Goal: Task Accomplishment & Management: Manage account settings

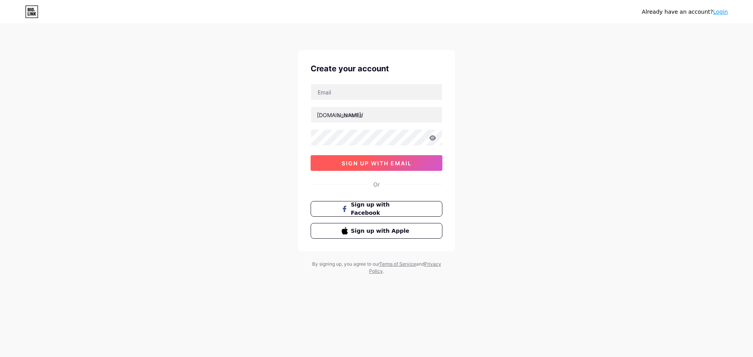
click at [420, 166] on button "sign up with email" at bounding box center [377, 163] width 132 height 16
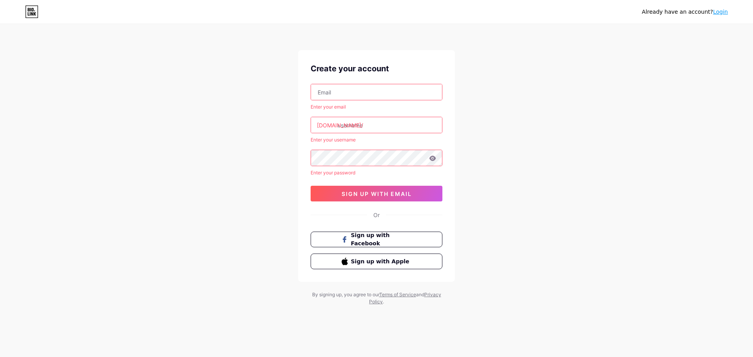
click at [396, 99] on input "text" at bounding box center [376, 92] width 131 height 16
paste input "nga.space3d@gmail.com"
type input "nga.space3d@gmail.com"
click at [522, 104] on div "Already have an account? Login Create your account nga.space3d@gmail.com Enter …" at bounding box center [376, 165] width 753 height 331
click at [390, 130] on input "text" at bounding box center [376, 125] width 131 height 16
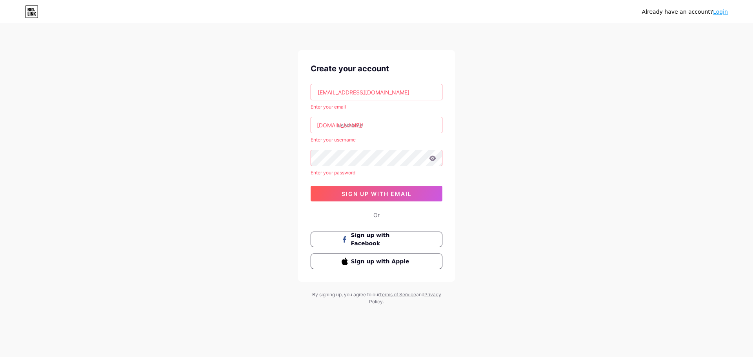
click at [493, 156] on div "Already have an account? Login Create your account nga.space3d@gmail.com Enter …" at bounding box center [376, 165] width 753 height 331
click at [400, 195] on span "sign up with email" at bounding box center [377, 194] width 70 height 7
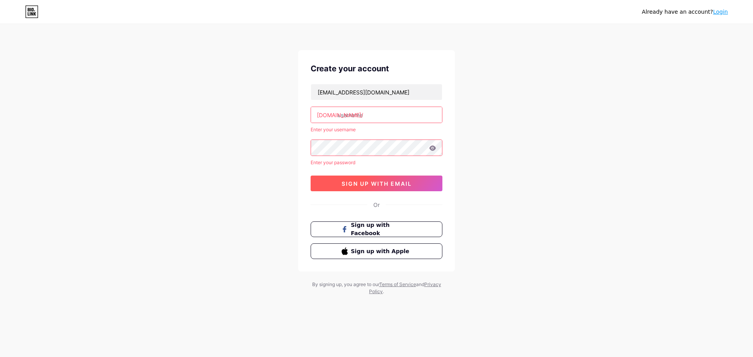
click at [399, 186] on span "sign up with email" at bounding box center [377, 183] width 70 height 7
click at [374, 114] on input "text" at bounding box center [376, 115] width 131 height 16
click at [537, 135] on div "Already have an account? Login Create your account nga.space3d@gmail.com bio.li…" at bounding box center [376, 160] width 753 height 320
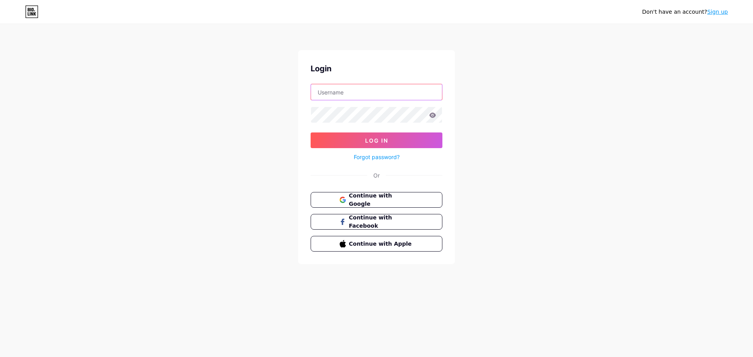
click at [383, 96] on input "text" at bounding box center [376, 92] width 131 height 16
click at [382, 201] on span "Continue with Google" at bounding box center [380, 200] width 65 height 17
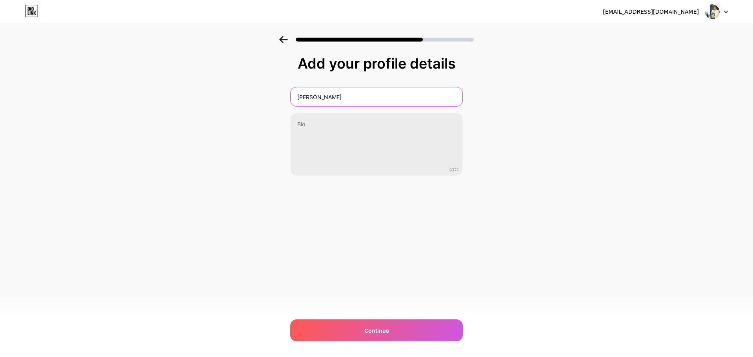
click at [356, 99] on input "Ho Nga" at bounding box center [377, 96] width 172 height 19
click at [357, 98] on input "Ho Nga" at bounding box center [376, 96] width 173 height 19
click at [404, 98] on input "Ho Nga" at bounding box center [376, 96] width 173 height 19
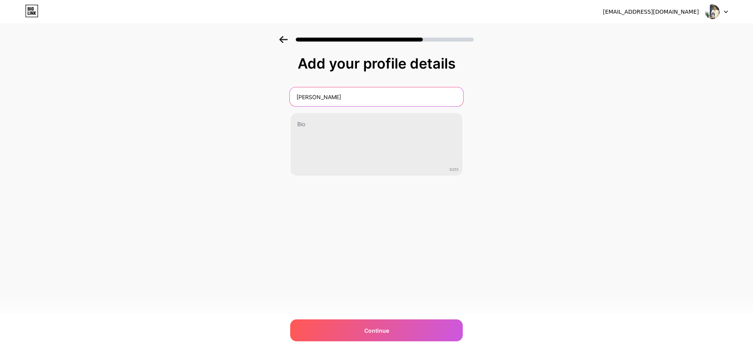
click at [404, 98] on input "Ho Nga" at bounding box center [376, 96] width 173 height 19
click at [425, 102] on input "Ho Nga" at bounding box center [376, 96] width 173 height 19
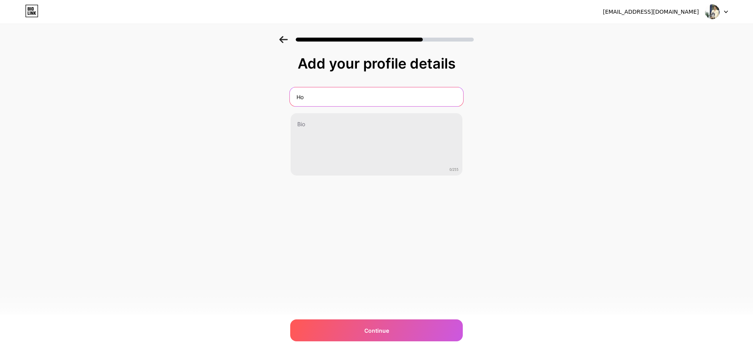
type input "H"
type input "Hang Nga"
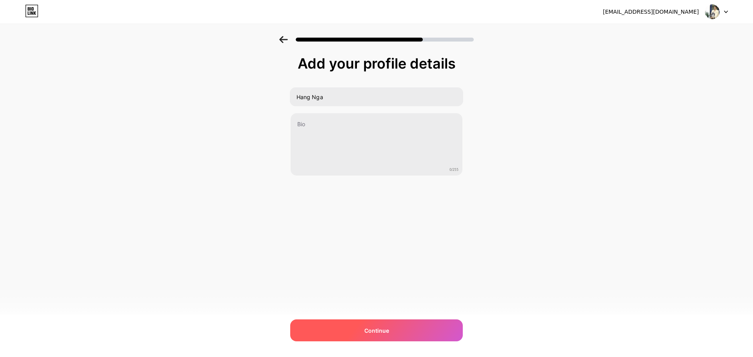
click at [394, 330] on div "Continue" at bounding box center [376, 331] width 173 height 22
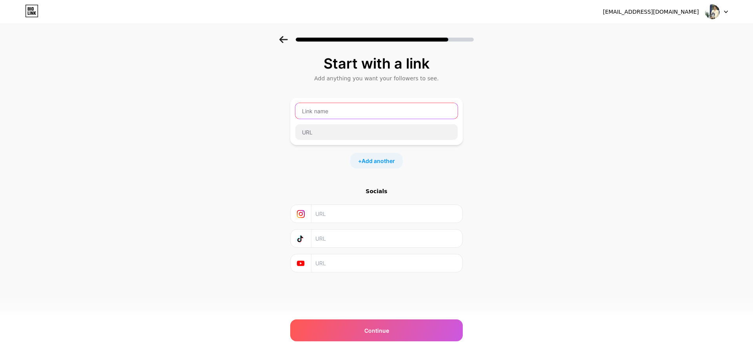
click at [382, 115] on input "text" at bounding box center [376, 111] width 162 height 16
type input "hangnga"
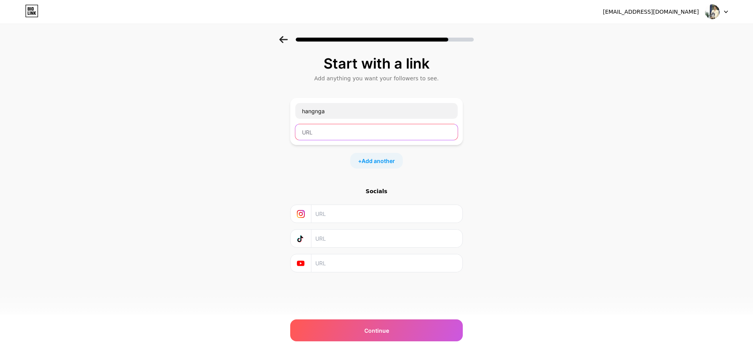
click at [377, 138] on input "text" at bounding box center [376, 132] width 162 height 16
click at [493, 126] on div "Start with a link Add anything you want your followers to see. hangnga + Add an…" at bounding box center [376, 174] width 753 height 276
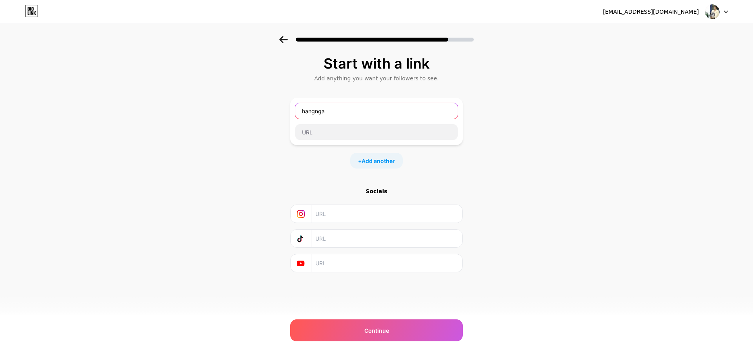
click at [385, 110] on input "hangnga" at bounding box center [376, 111] width 162 height 16
click at [385, 109] on input "hangnga" at bounding box center [376, 111] width 162 height 16
click at [378, 110] on input "text" at bounding box center [376, 111] width 162 height 16
type input "Hang Nga"
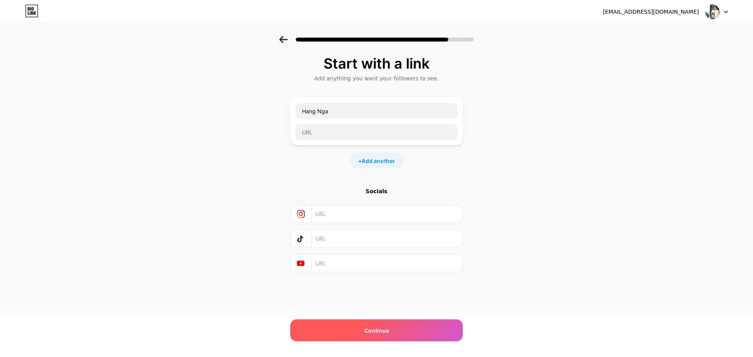
click at [409, 334] on div "Continue" at bounding box center [376, 331] width 173 height 22
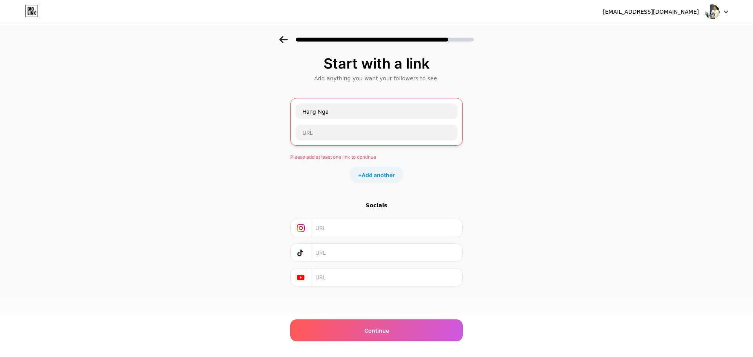
click at [399, 231] on input "text" at bounding box center [386, 228] width 142 height 18
click at [337, 231] on input "text" at bounding box center [386, 228] width 142 height 18
paste input "https://www.instagram.com/hhanaa_09/"
type input "https://www.instagram.com/hhanaa_09/"
click at [476, 224] on div "Start with a link Add anything you want your followers to see. Hang Nga Please …" at bounding box center [376, 181] width 753 height 290
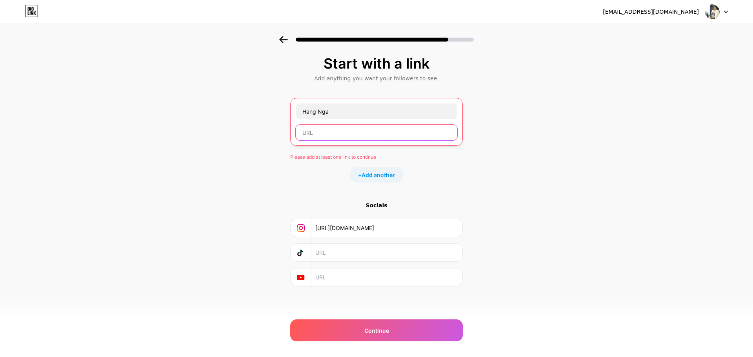
click at [376, 133] on input "text" at bounding box center [377, 133] width 162 height 16
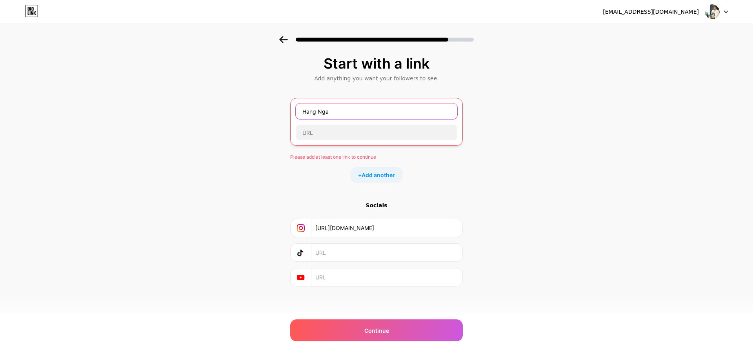
click at [384, 113] on input "Hang Nga" at bounding box center [377, 112] width 162 height 16
click at [366, 157] on div "Please add at least one link to continue" at bounding box center [376, 157] width 173 height 7
click at [361, 143] on div at bounding box center [361, 143] width 0 height 0
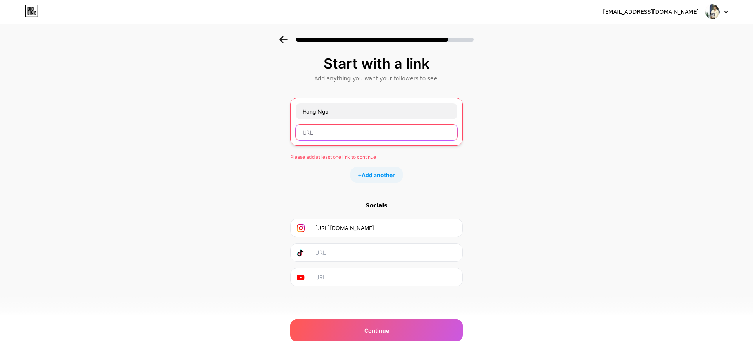
click at [388, 131] on input "text" at bounding box center [377, 133] width 162 height 16
click at [523, 211] on div "Start with a link Add anything you want your followers to see. Hang Nga Please …" at bounding box center [376, 181] width 753 height 290
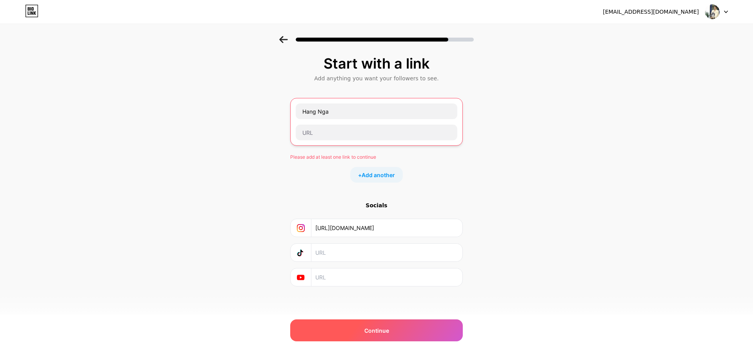
click at [398, 333] on div "Continue" at bounding box center [376, 331] width 173 height 22
click at [400, 331] on div "Continue" at bounding box center [376, 331] width 173 height 22
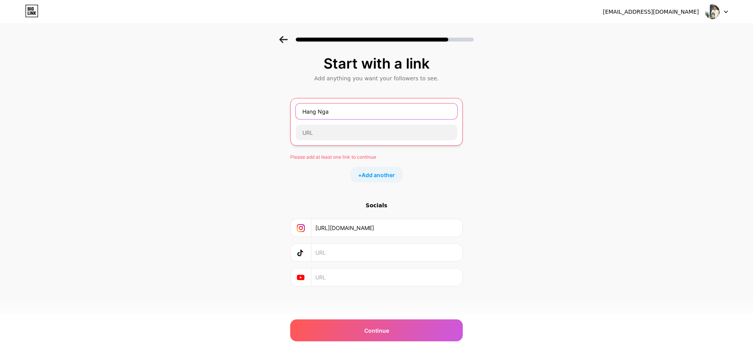
click at [355, 113] on input "Hang Nga" at bounding box center [377, 112] width 162 height 16
click at [446, 106] on input "Hang Nga" at bounding box center [377, 112] width 162 height 16
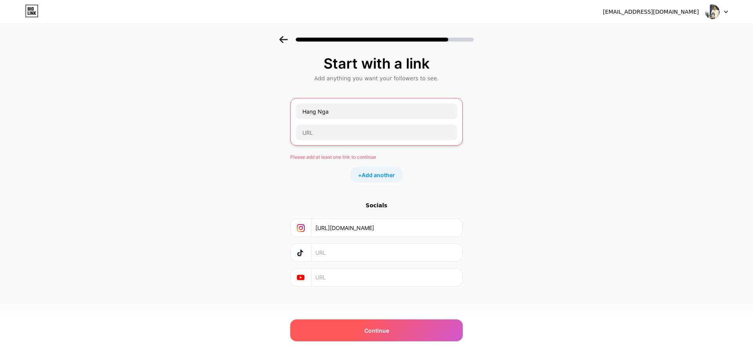
click at [397, 326] on div "Continue" at bounding box center [376, 331] width 173 height 22
click at [401, 333] on div "Continue" at bounding box center [376, 331] width 173 height 22
click at [379, 175] on span "Add another" at bounding box center [378, 175] width 33 height 8
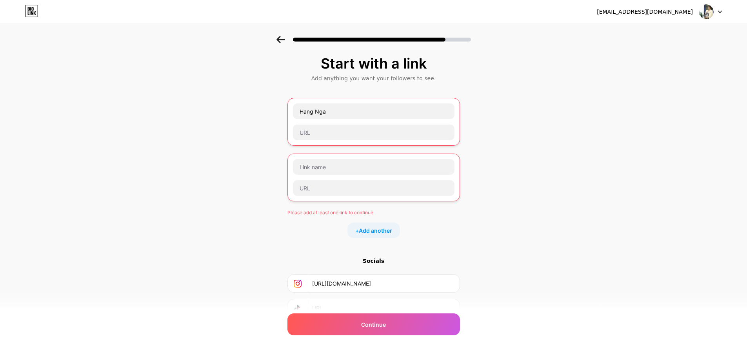
click at [518, 159] on div "Start with a link Add anything you want your followers to see. Hang Nga Please …" at bounding box center [373, 209] width 747 height 346
click at [354, 129] on input "text" at bounding box center [374, 133] width 162 height 16
click at [351, 116] on input "Hang Nga" at bounding box center [374, 112] width 162 height 16
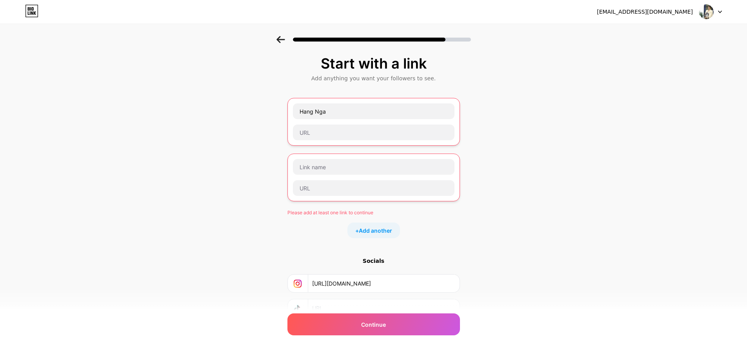
click at [400, 79] on div "Add anything you want your followers to see." at bounding box center [373, 79] width 165 height 8
click at [395, 82] on div at bounding box center [395, 82] width 0 height 0
click at [497, 75] on div "Start with a link Add anything you want your followers to see. Hang Nga Please …" at bounding box center [373, 209] width 747 height 346
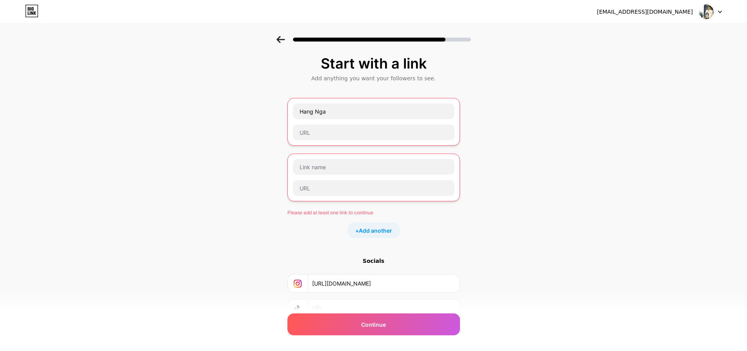
click at [359, 141] on div "Hang Nga" at bounding box center [373, 122] width 173 height 48
click at [360, 132] on input "text" at bounding box center [374, 133] width 162 height 16
click at [336, 136] on input "text" at bounding box center [374, 133] width 162 height 16
paste input "https://www.facebook.com/hangnga09"
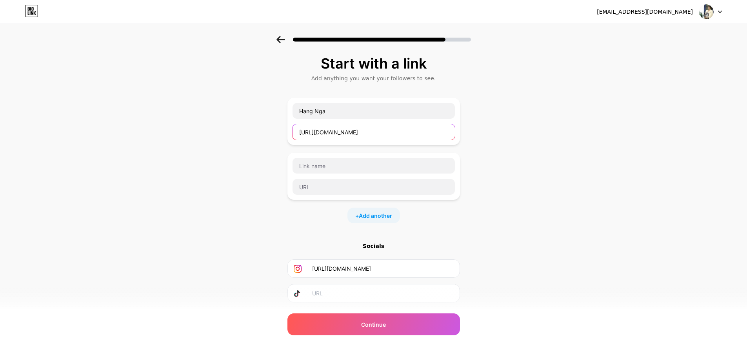
type input "https://www.facebook.com/hangnga09"
click at [537, 145] on div "Start with a link Add anything you want your followers to see. Hang Nga https:/…" at bounding box center [373, 201] width 747 height 331
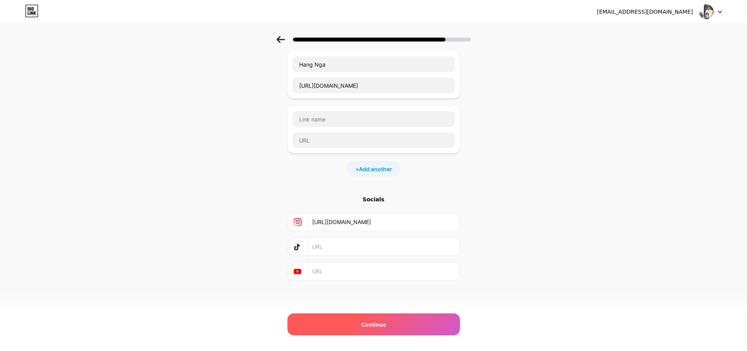
click at [382, 327] on span "Continue" at bounding box center [373, 325] width 25 height 8
click at [386, 327] on span "Continue" at bounding box center [373, 325] width 25 height 8
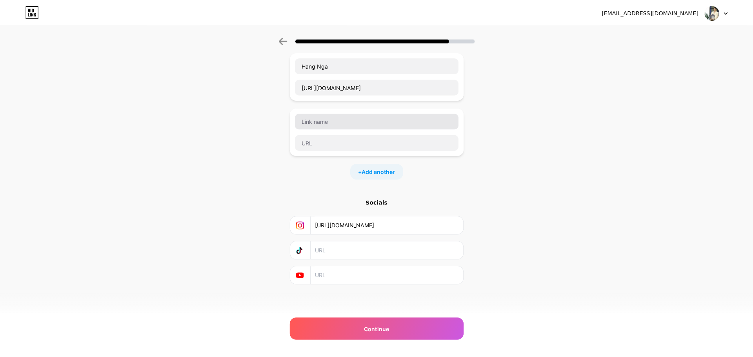
scroll to position [0, 0]
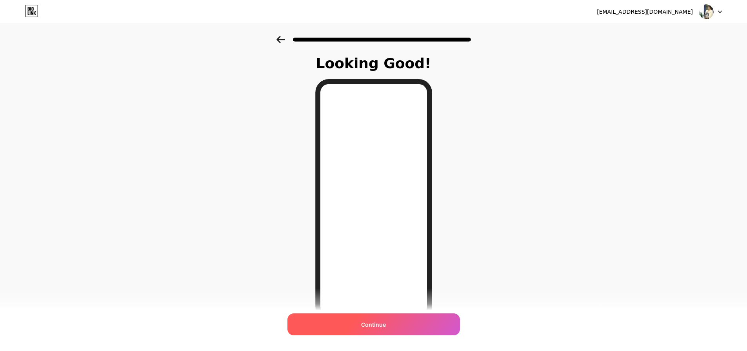
click at [415, 326] on div "Continue" at bounding box center [373, 325] width 173 height 22
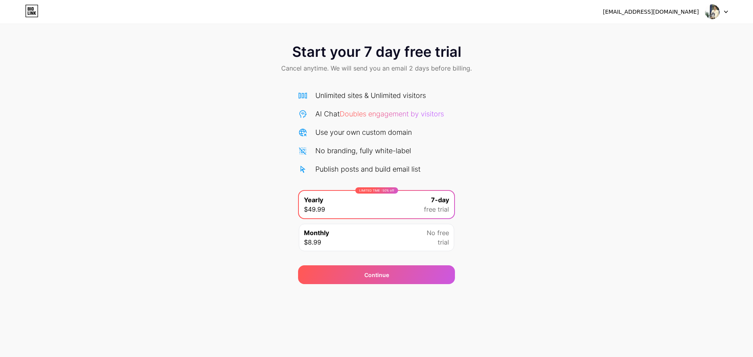
click at [439, 243] on span "trial" at bounding box center [443, 242] width 11 height 9
click at [495, 199] on div "Start your 7 day free trial Cancel anytime. We will send you an email 2 days be…" at bounding box center [376, 160] width 753 height 248
click at [711, 11] on img at bounding box center [712, 11] width 15 height 15
click at [491, 37] on div "Start your 7 day free trial Cancel anytime. We will send you an email 2 days be…" at bounding box center [376, 59] width 753 height 46
click at [28, 14] on icon at bounding box center [29, 13] width 2 height 4
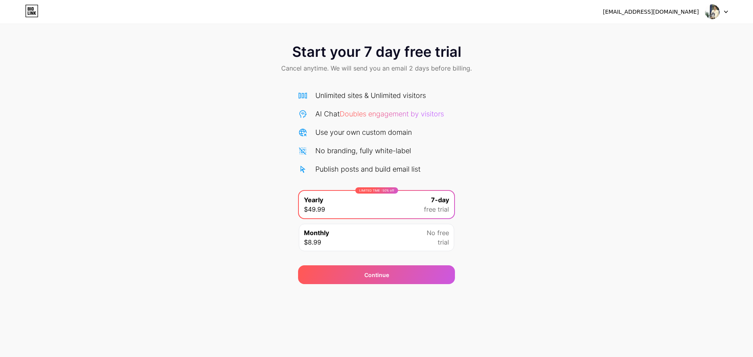
click at [394, 246] on div "Monthly $8.99 No free trial" at bounding box center [376, 237] width 155 height 27
click at [397, 216] on div "LIMITED TIME : 50% off Yearly $49.99 7-day free trial" at bounding box center [376, 204] width 155 height 27
click at [401, 276] on div "Continue" at bounding box center [376, 275] width 157 height 19
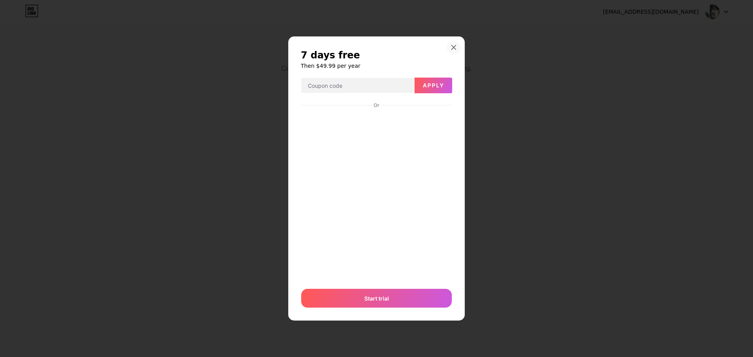
click at [448, 40] on div at bounding box center [454, 47] width 14 height 14
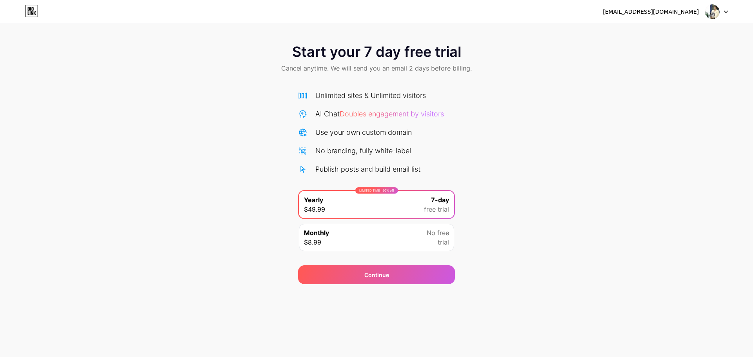
click at [34, 4] on div "nga.space3d@gmail.com Logout" at bounding box center [376, 12] width 753 height 24
click at [33, 13] on icon at bounding box center [31, 11] width 13 height 13
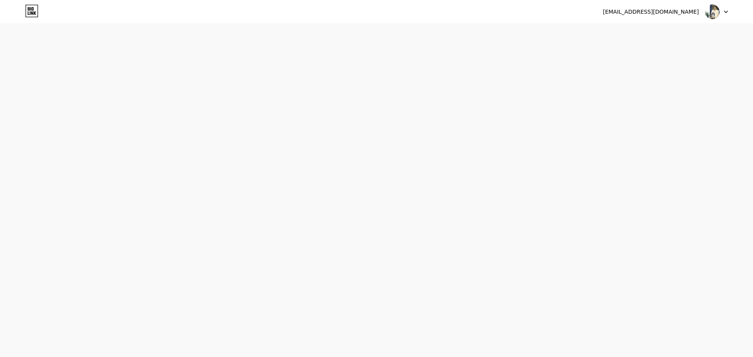
click at [723, 13] on div at bounding box center [716, 12] width 23 height 14
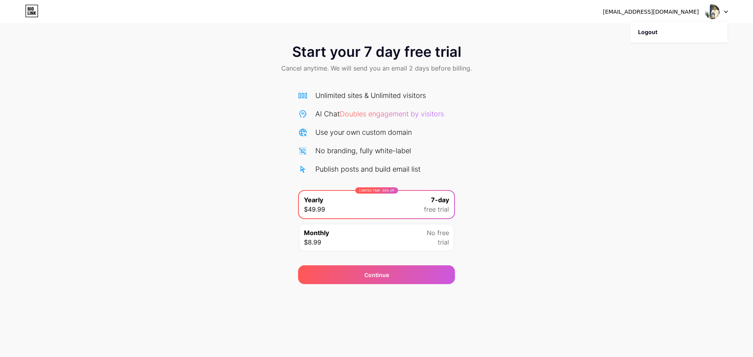
click at [658, 15] on div "[EMAIL_ADDRESS][DOMAIN_NAME]" at bounding box center [651, 12] width 96 height 8
click at [658, 11] on div "[EMAIL_ADDRESS][DOMAIN_NAME]" at bounding box center [651, 12] width 96 height 8
click at [426, 249] on div "Monthly $8.99 No free trial" at bounding box center [376, 237] width 155 height 27
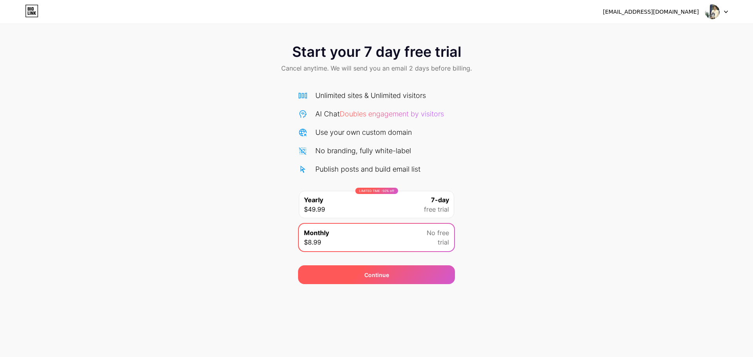
click at [427, 271] on div "Continue" at bounding box center [376, 275] width 157 height 19
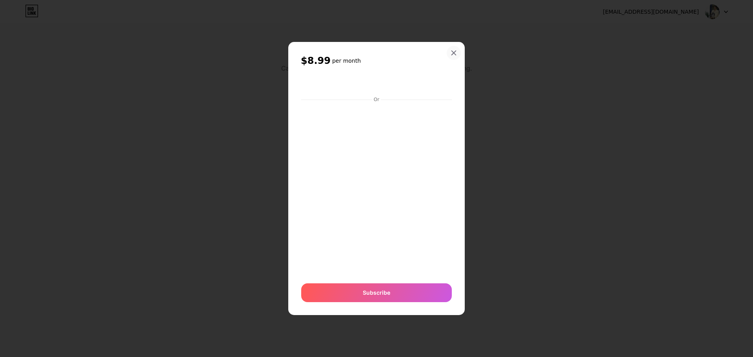
click at [450, 48] on div at bounding box center [454, 53] width 14 height 14
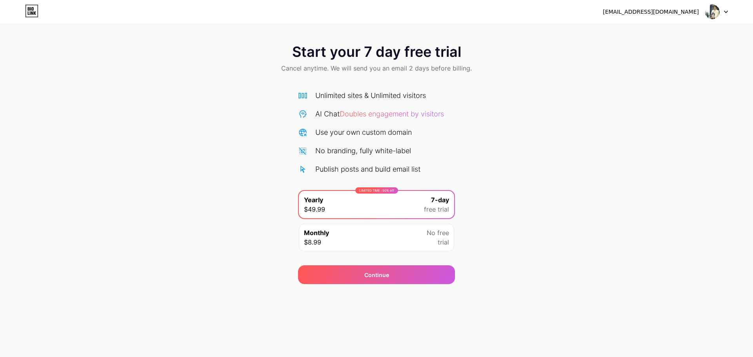
click at [683, 13] on div "[EMAIL_ADDRESS][DOMAIN_NAME]" at bounding box center [651, 12] width 96 height 8
click at [721, 11] on div at bounding box center [716, 12] width 23 height 14
click at [675, 33] on li "Logout" at bounding box center [678, 32] width 97 height 21
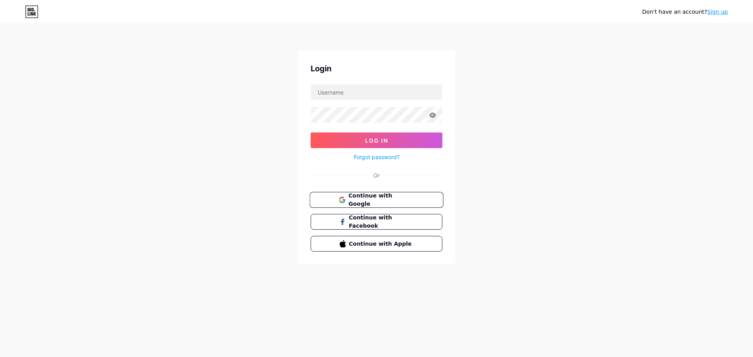
click at [402, 204] on span "Continue with Google" at bounding box center [380, 200] width 65 height 17
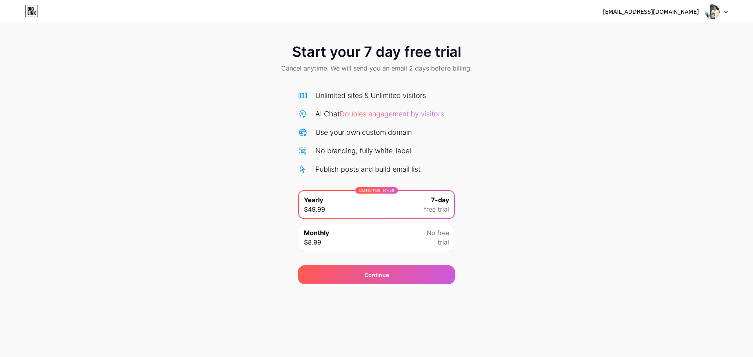
click at [34, 11] on icon at bounding box center [31, 11] width 13 height 13
click at [424, 236] on div "Monthly $8.99 No free trial" at bounding box center [376, 237] width 155 height 27
click at [656, 13] on div "[EMAIL_ADDRESS][DOMAIN_NAME]" at bounding box center [651, 12] width 96 height 8
click at [349, 84] on div "Unlimited sites & Unlimited visitors AI Chat Doubles engagement by visitors Use…" at bounding box center [376, 169] width 157 height 174
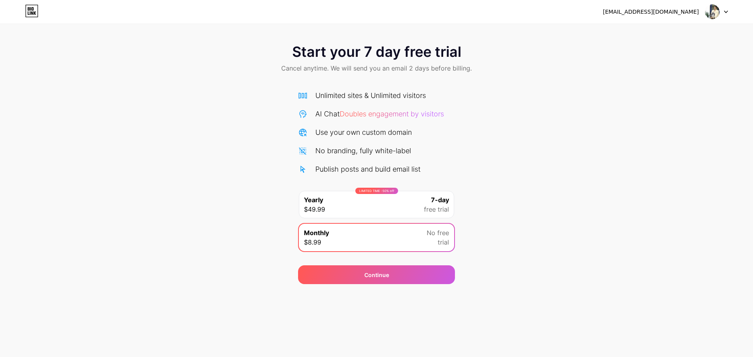
click at [398, 116] on span "Doubles engagement by visitors" at bounding box center [392, 114] width 104 height 8
click at [398, 113] on span "Doubles engagement by visitors" at bounding box center [392, 114] width 104 height 8
click at [406, 204] on div "LIMITED TIME : 50% off Yearly $49.99 7-day free trial" at bounding box center [376, 204] width 155 height 27
click at [31, 9] on icon at bounding box center [31, 11] width 13 height 13
click at [717, 14] on img at bounding box center [712, 11] width 15 height 15
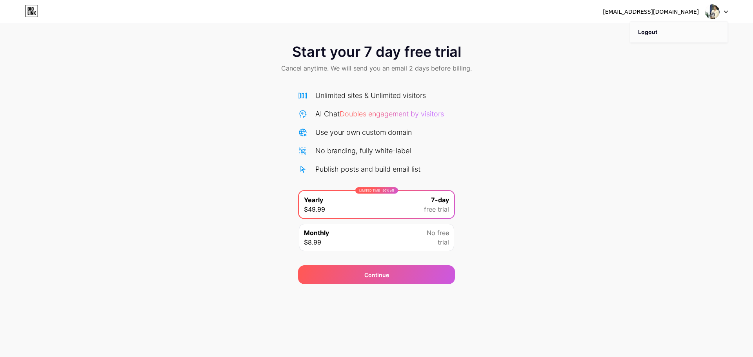
click at [689, 32] on li "Logout" at bounding box center [678, 32] width 97 height 21
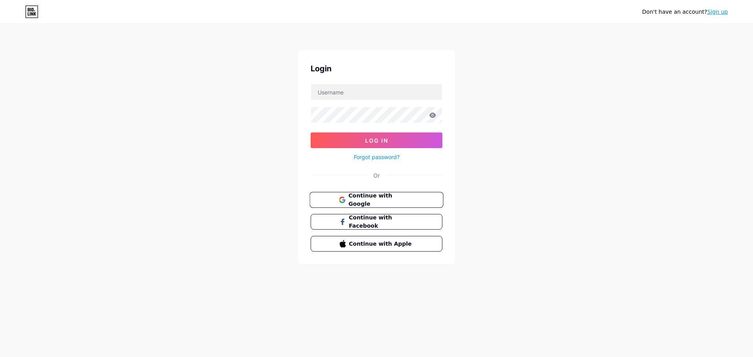
click at [398, 201] on span "Continue with Google" at bounding box center [380, 200] width 65 height 17
